Goal: Register for event/course

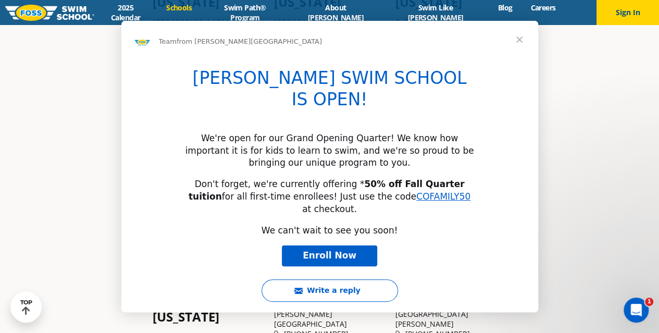
scroll to position [354, 0]
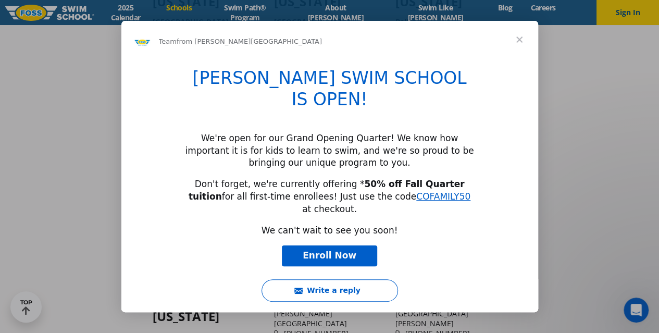
click at [523, 41] on span "Close" at bounding box center [520, 40] width 38 height 38
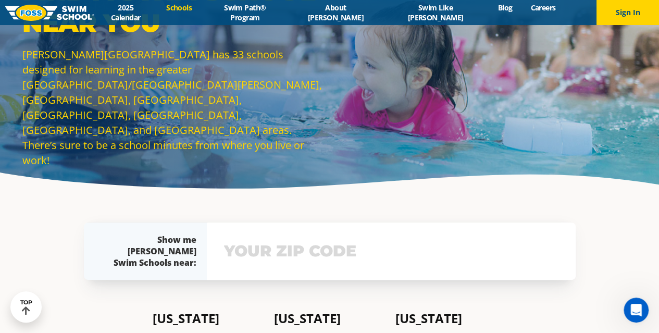
scroll to position [11, 0]
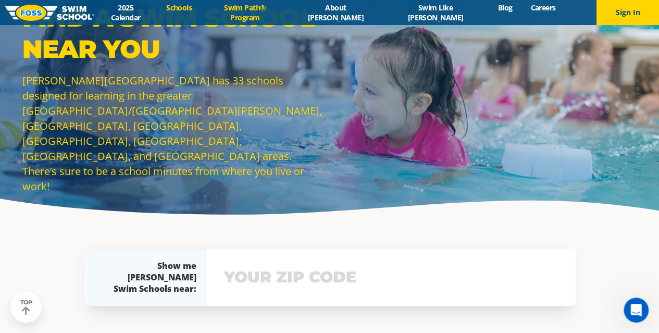
click at [277, 9] on link "Swim Path® Program" at bounding box center [245, 13] width 88 height 20
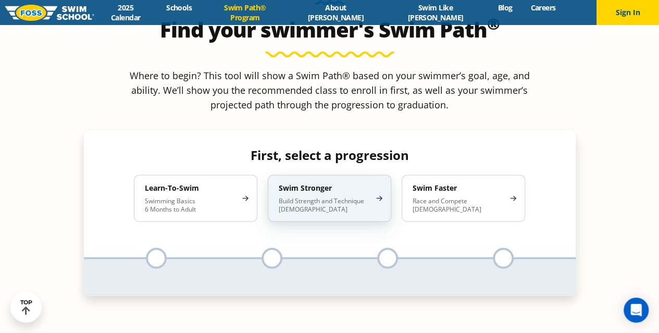
scroll to position [961, 0]
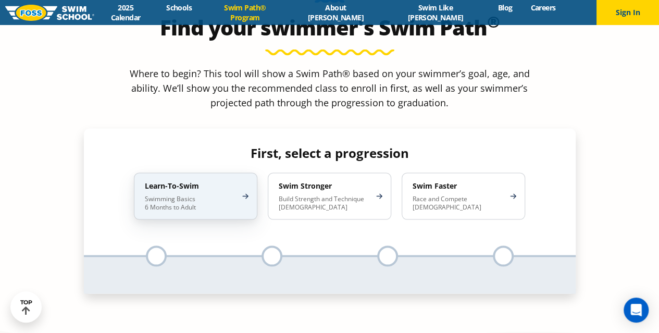
click at [225, 194] on p "Swimming Basics 6 Months to Adult" at bounding box center [190, 202] width 91 height 17
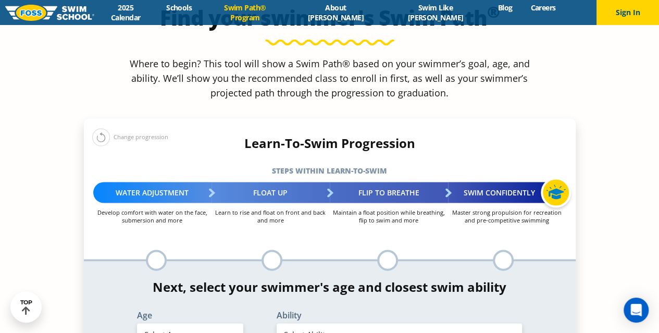
scroll to position [971, 0]
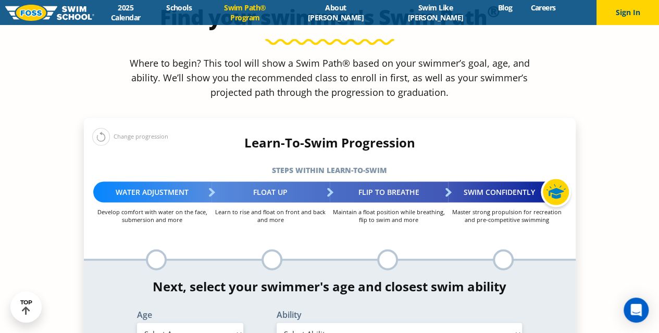
click at [197, 322] on select "Select Age 6 months - 1 year 1 year 2 years 3 years 4 years 5 years 6 years 7 y…" at bounding box center [190, 333] width 106 height 22
select select "5-years"
click at [137, 322] on select "Select Age 6 months - 1 year 1 year 2 years 3 years 4 years 5 years 6 years 7 y…" at bounding box center [190, 333] width 106 height 22
click at [315, 310] on div "Ability Select Ability First in-water experience When in the water, reliant on …" at bounding box center [399, 329] width 279 height 38
click at [325, 322] on select "Select Ability First in-water experience When in the water, reliant on a life j…" at bounding box center [400, 333] width 246 height 22
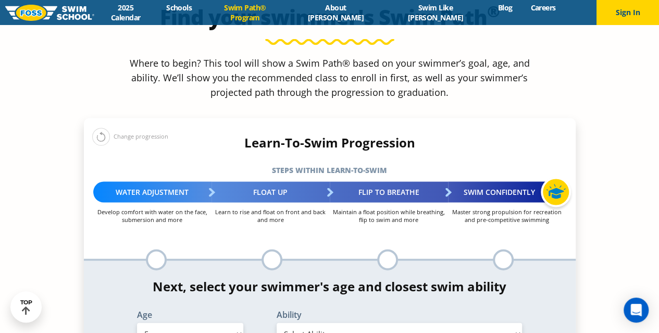
select select "5-years-uncomfortable-putting-face-in-the-water-andor-getting-water-on-ears-whi…"
click at [277, 322] on select "Select Ability First in-water experience When in the water, reliant on a life j…" at bounding box center [400, 333] width 246 height 22
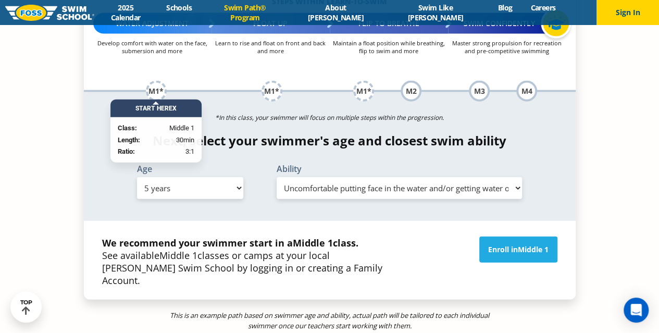
scroll to position [1142, 0]
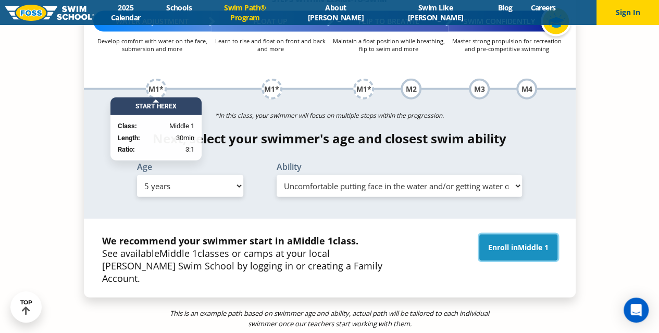
click at [516, 234] on link "Enroll in Middle 1" at bounding box center [518, 247] width 78 height 26
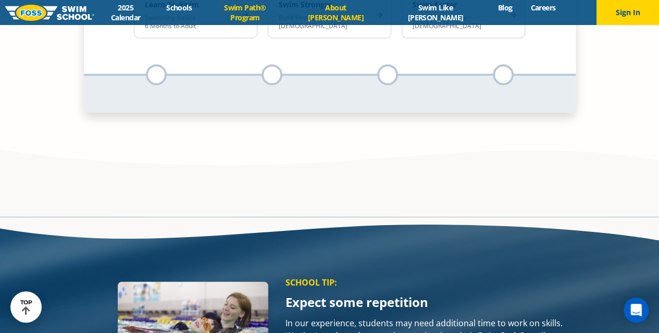
click at [366, 11] on link "About [PERSON_NAME]" at bounding box center [335, 13] width 93 height 20
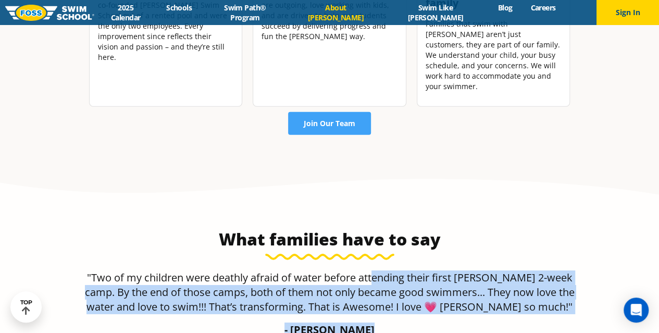
scroll to position [1190, 0]
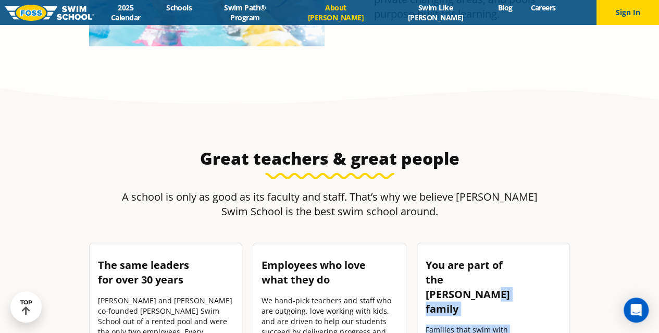
drag, startPoint x: 0, startPoint y: 0, endPoint x: 451, endPoint y: -60, distance: 455.0
